Goal: Navigation & Orientation: Go to known website

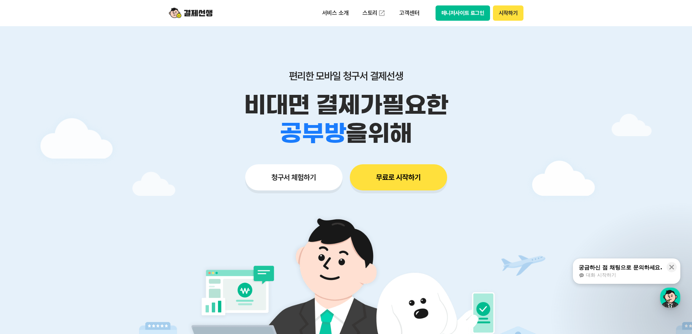
click at [451, 15] on button "매니저사이트 로그인" at bounding box center [463, 12] width 55 height 15
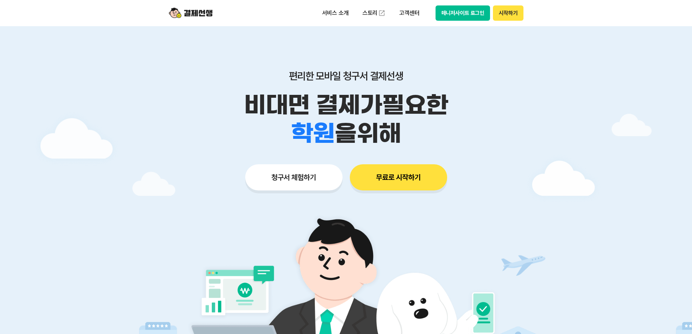
click at [468, 8] on button "매니저사이트 로그인" at bounding box center [463, 12] width 55 height 15
